Goal: Feedback & Contribution: Submit feedback/report problem

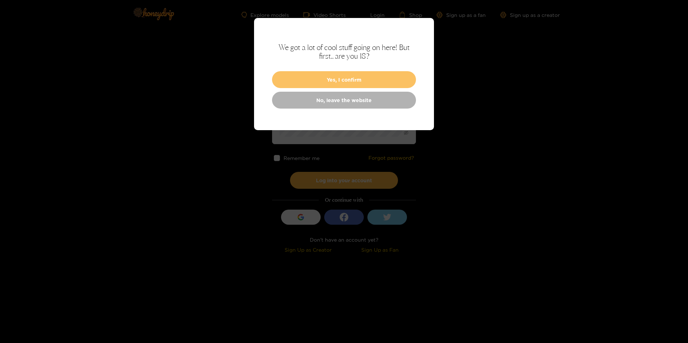
click at [363, 77] on button "Yes, I confirm" at bounding box center [344, 79] width 144 height 17
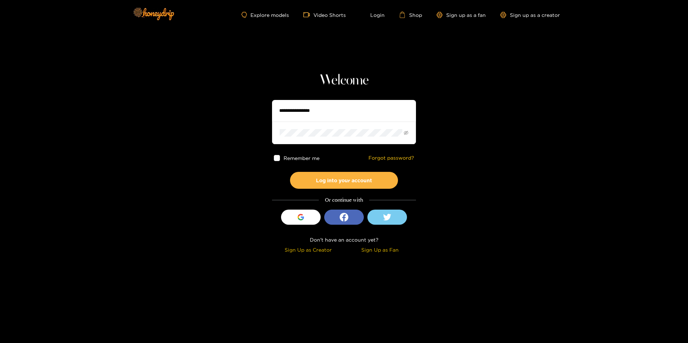
click at [340, 111] on input "text" at bounding box center [344, 111] width 144 height 22
type input "**********"
click at [326, 185] on button "Log into your account" at bounding box center [344, 180] width 108 height 17
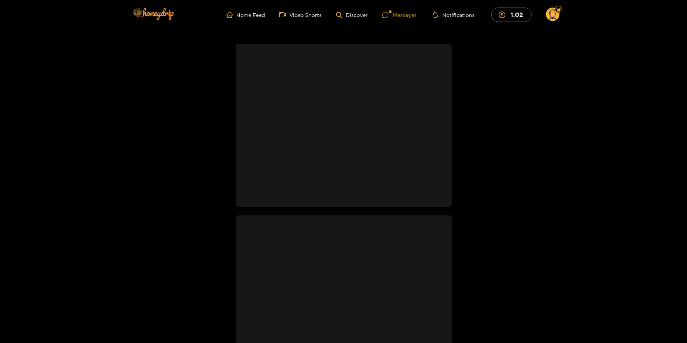
click at [395, 14] on div "Messages" at bounding box center [399, 15] width 35 height 8
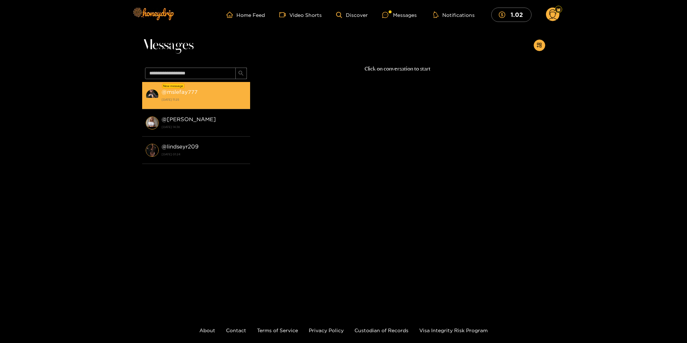
click at [195, 101] on strong "[DATE] 11:25" at bounding box center [204, 99] width 85 height 6
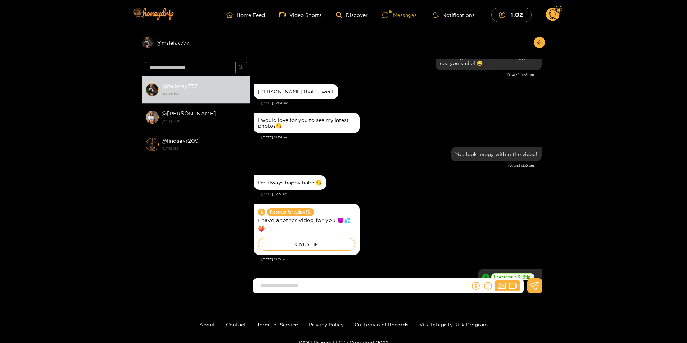
click at [391, 12] on div at bounding box center [390, 11] width 3 height 3
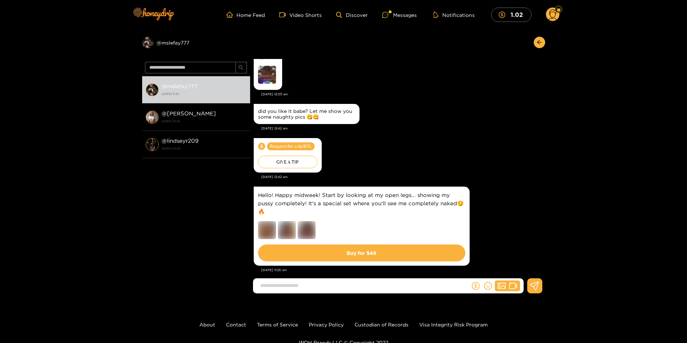
drag, startPoint x: 223, startPoint y: 90, endPoint x: 195, endPoint y: 224, distance: 136.8
click at [195, 224] on div "@ mslefay777 [DATE] 11:25 @ [PERSON_NAME] [DATE] 14:36 @ lindseyr209 [DATE] 01:…" at bounding box center [196, 180] width 108 height 208
click at [551, 14] on circle at bounding box center [553, 15] width 14 height 14
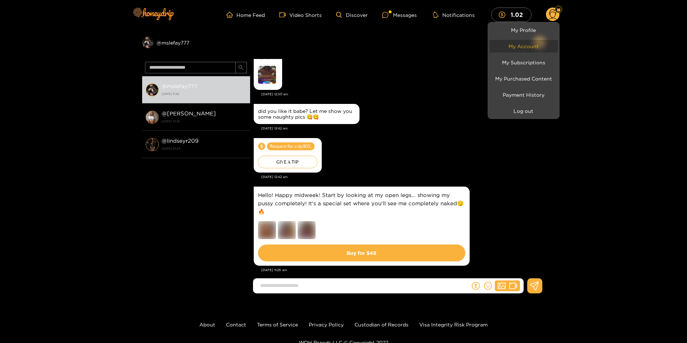
click at [529, 44] on link "My Account" at bounding box center [523, 46] width 68 height 13
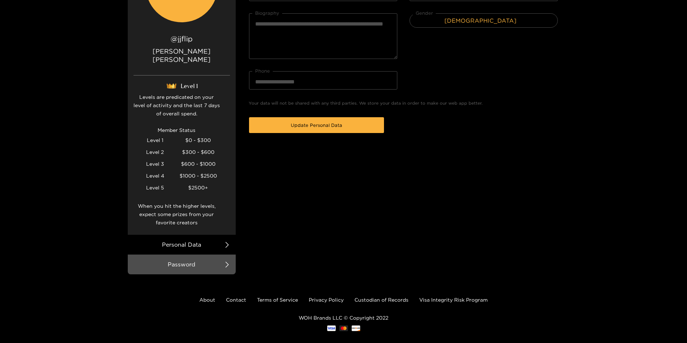
scroll to position [124, 0]
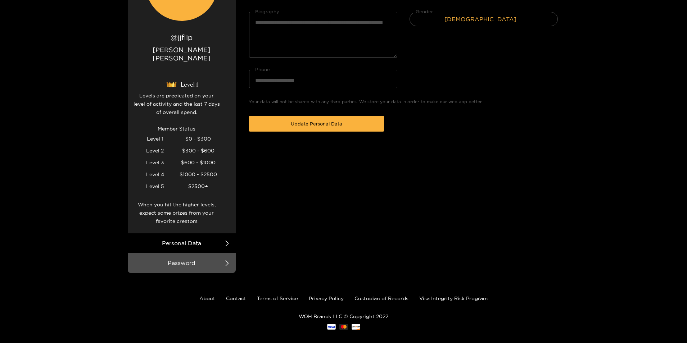
click at [242, 291] on div at bounding box center [343, 171] width 687 height 343
click at [239, 296] on link "Contact" at bounding box center [236, 298] width 20 height 5
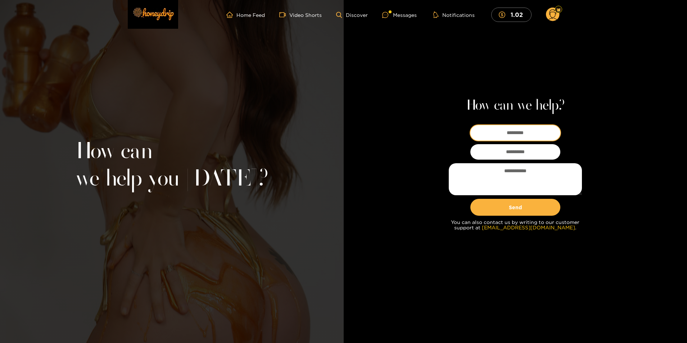
click at [492, 134] on input at bounding box center [515, 132] width 90 height 15
type input "**********"
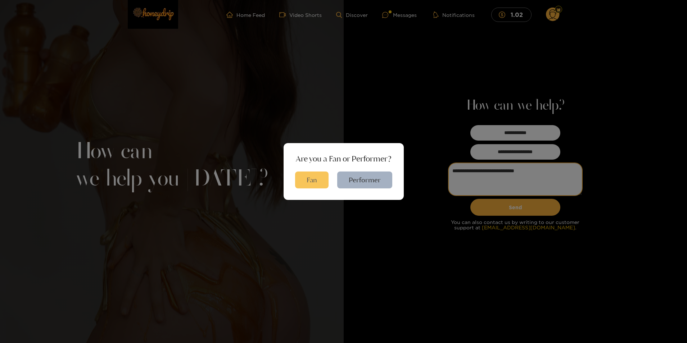
type textarea "**********"
click at [318, 178] on button "Fan" at bounding box center [311, 180] width 33 height 17
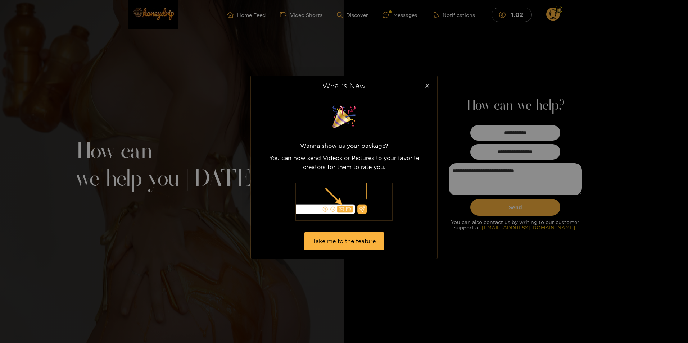
click at [428, 85] on icon "close" at bounding box center [427, 86] width 4 height 4
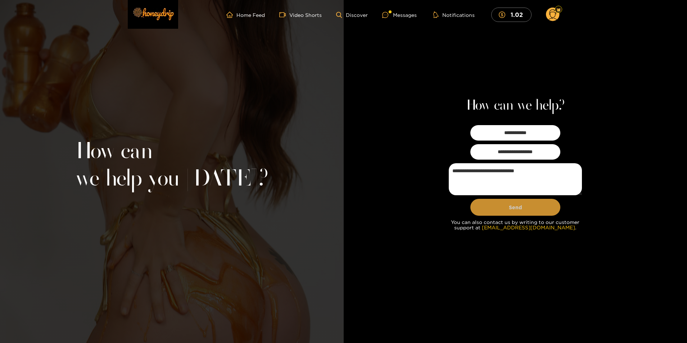
click at [507, 211] on button "Send" at bounding box center [515, 207] width 90 height 17
